Goal: Find specific page/section: Find specific page/section

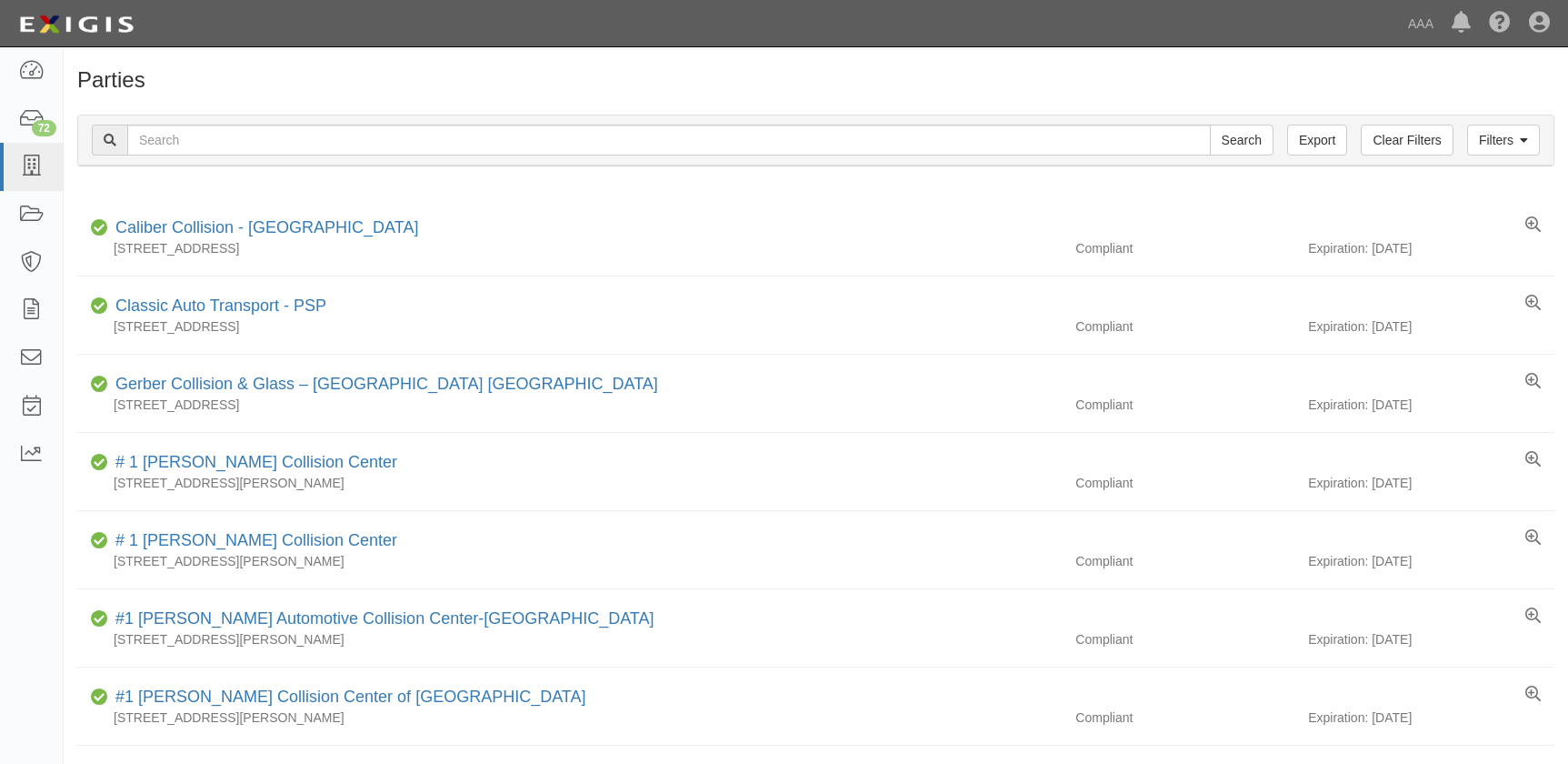
click at [664, 137] on input "text" at bounding box center [669, 139] width 1083 height 30
type input "mount vernon"
click at [1210, 125] on input "Search" at bounding box center [1241, 139] width 64 height 30
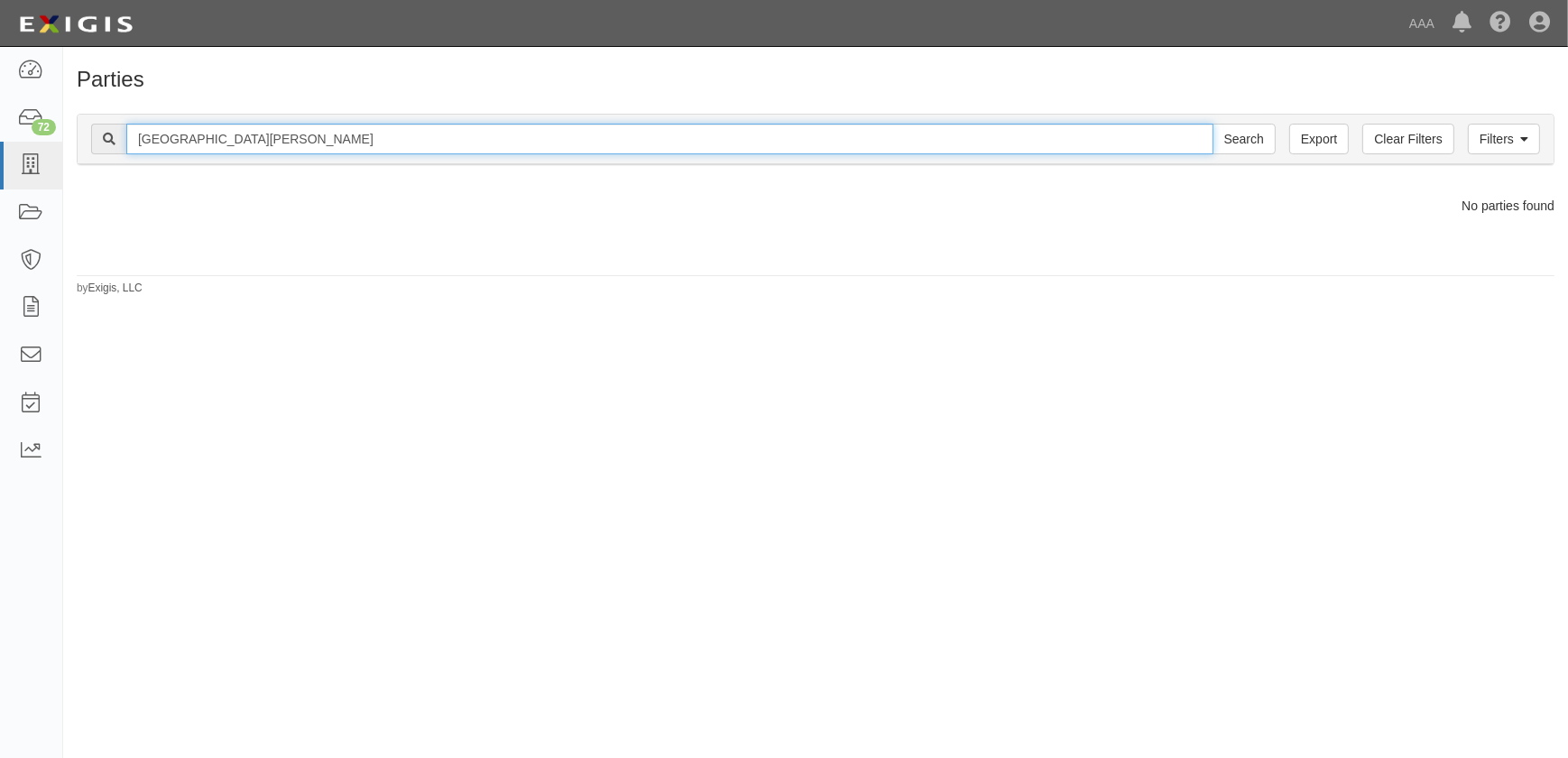
drag, startPoint x: 345, startPoint y: 146, endPoint x: 122, endPoint y: 148, distance: 223.0
click at [126, 148] on input "[GEOGRAPHIC_DATA][PERSON_NAME]" at bounding box center [670, 138] width 1087 height 30
type input "mt [PERSON_NAME]"
click at [1212, 124] on input "Search" at bounding box center [1244, 138] width 63 height 30
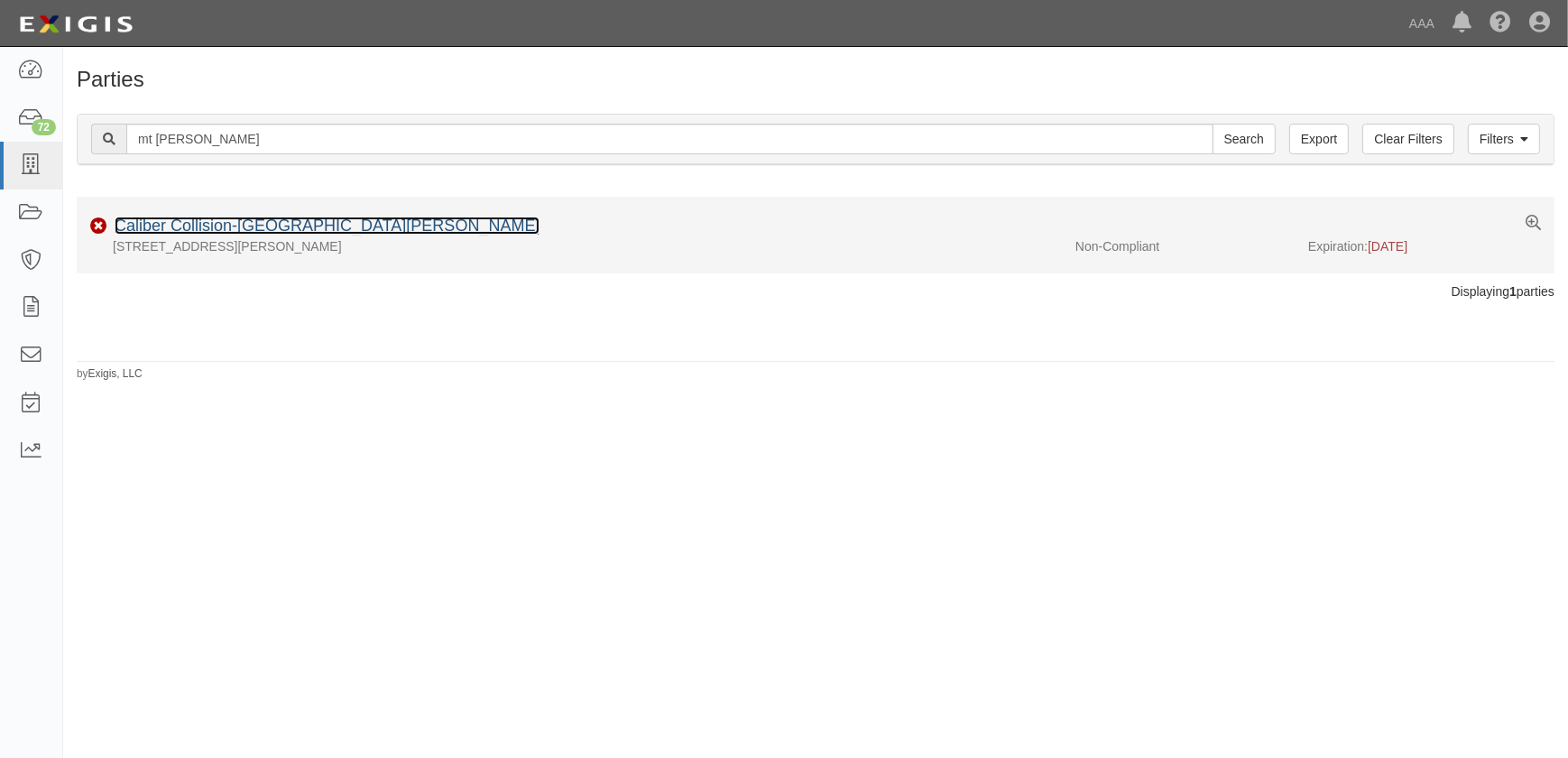
click at [204, 225] on link "Caliber Collision-[GEOGRAPHIC_DATA][PERSON_NAME]" at bounding box center [327, 225] width 425 height 18
